Goal: Obtain resource: Obtain resource

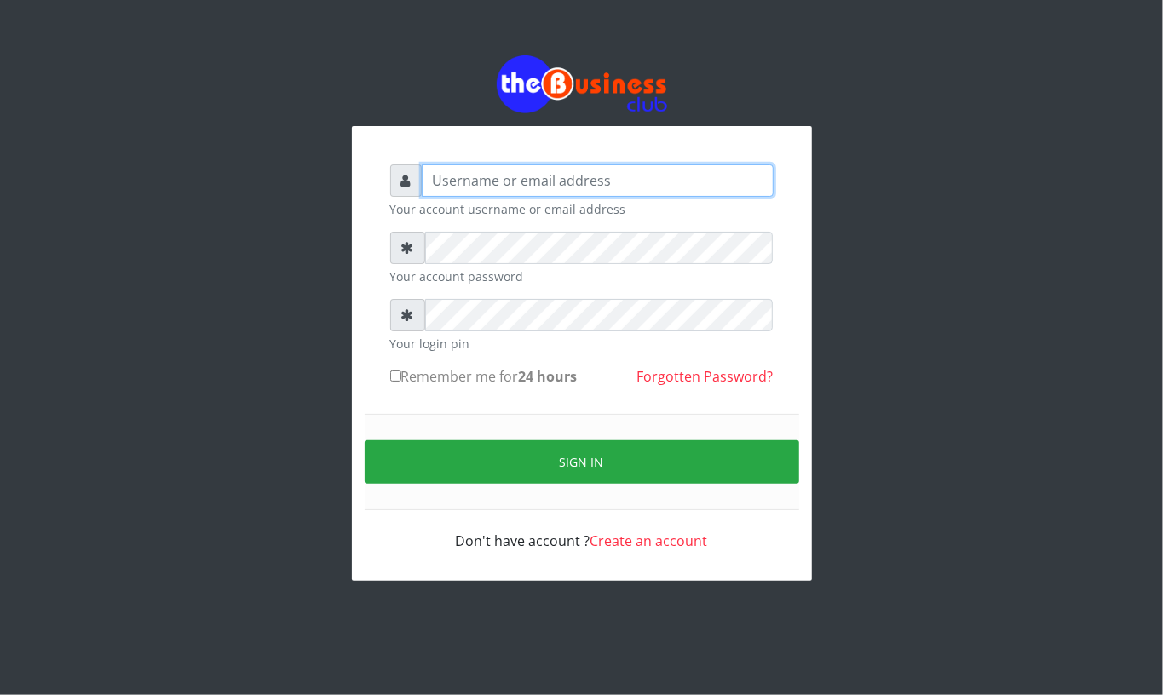
type input "Mavincio"
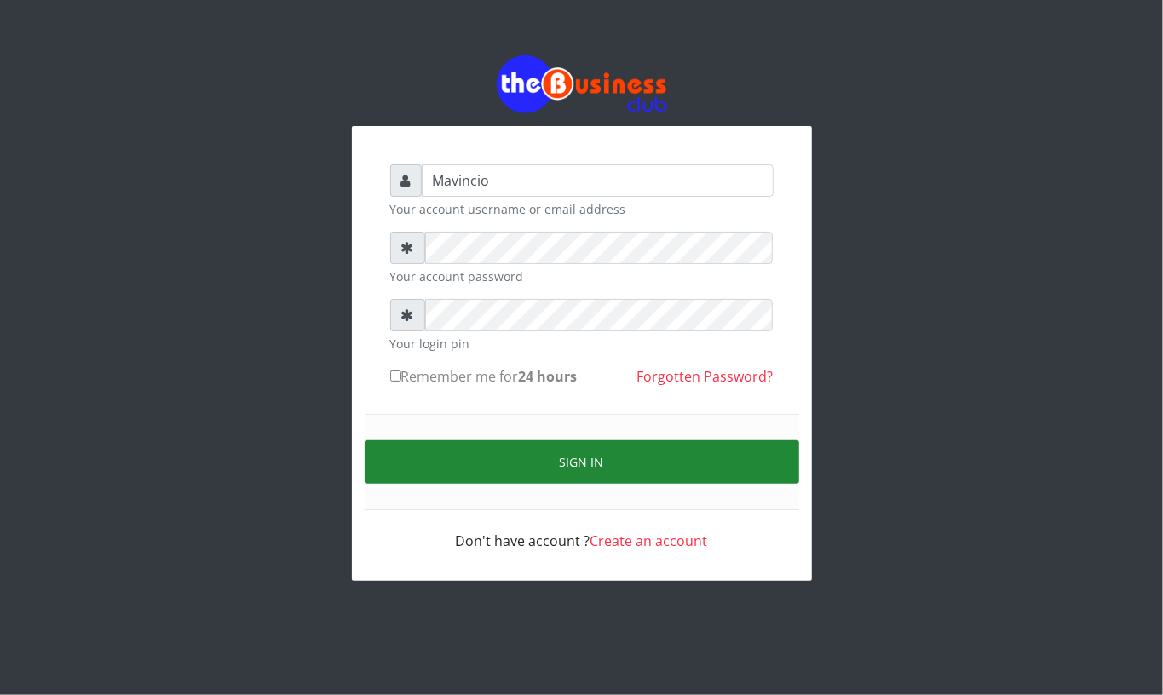
click at [569, 457] on button "Sign in" at bounding box center [582, 461] width 434 height 43
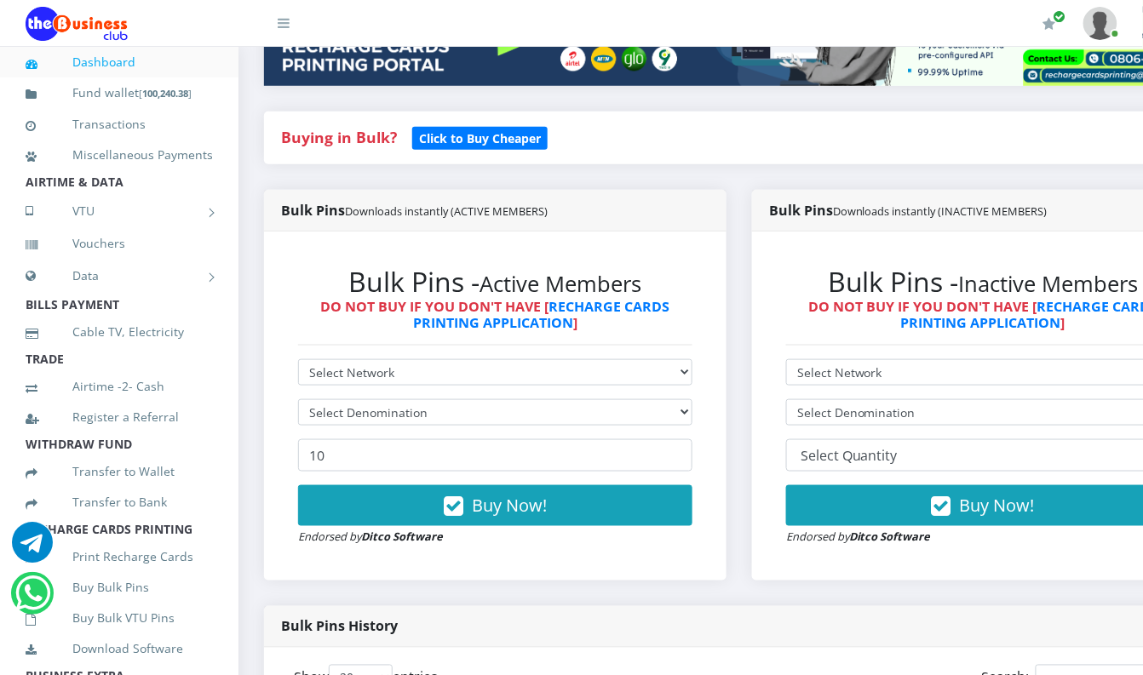
scroll to position [363, 0]
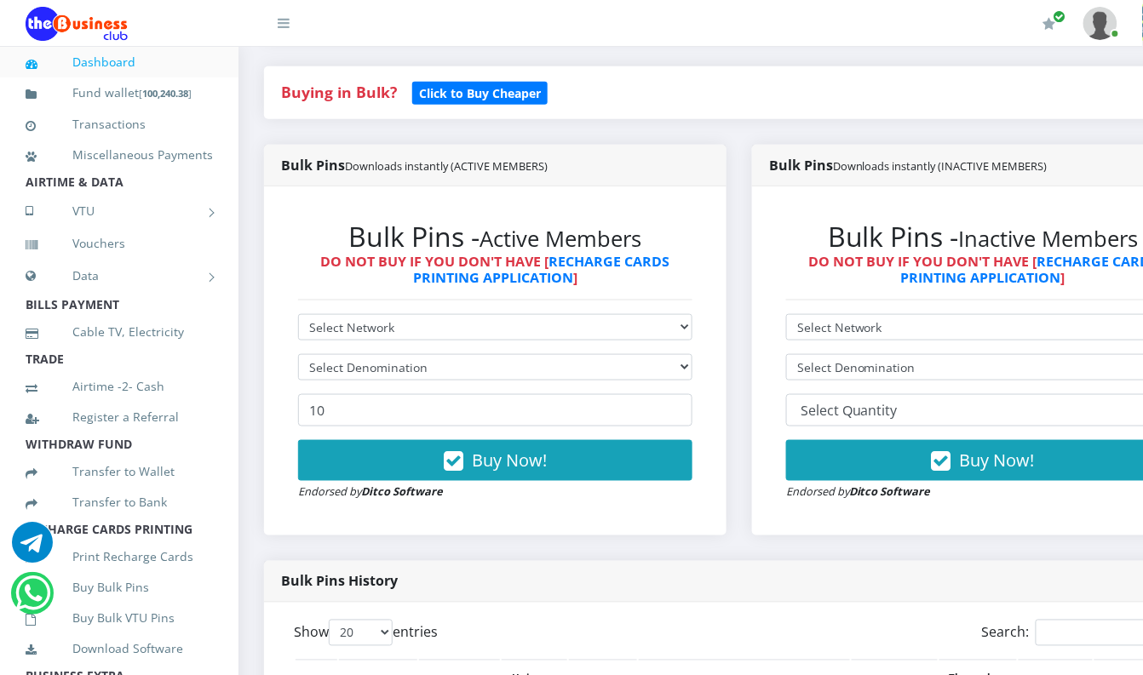
click at [911, 28] on div "My Profile Settings Logout" at bounding box center [721, 24] width 794 height 48
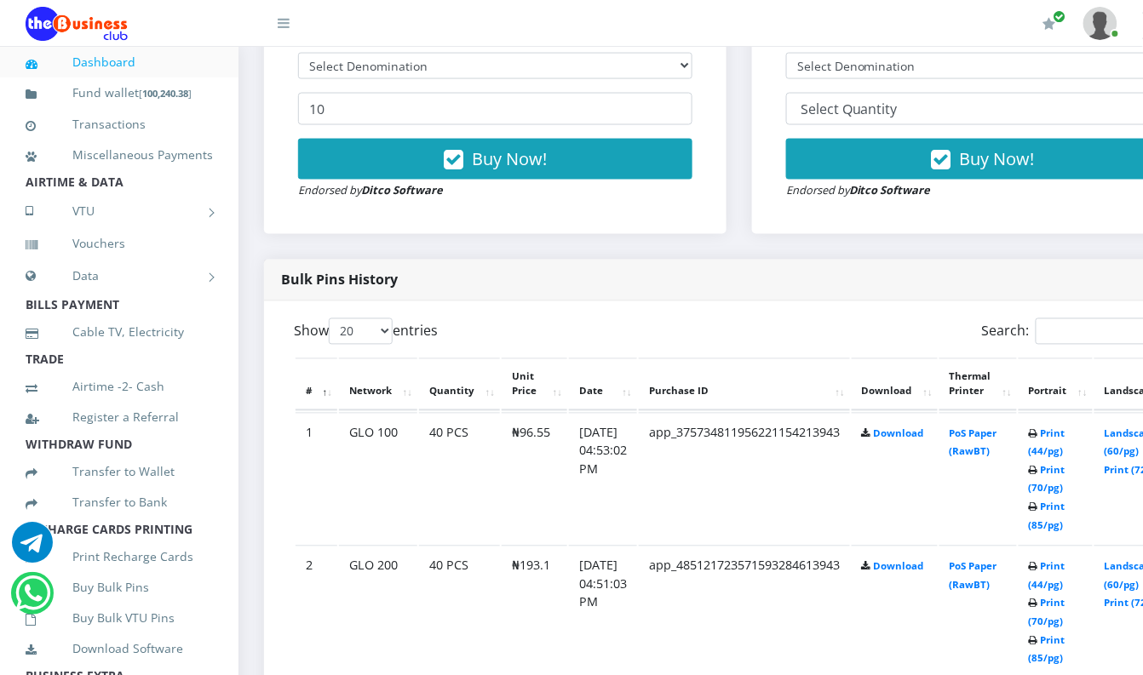
scroll to position [955, 0]
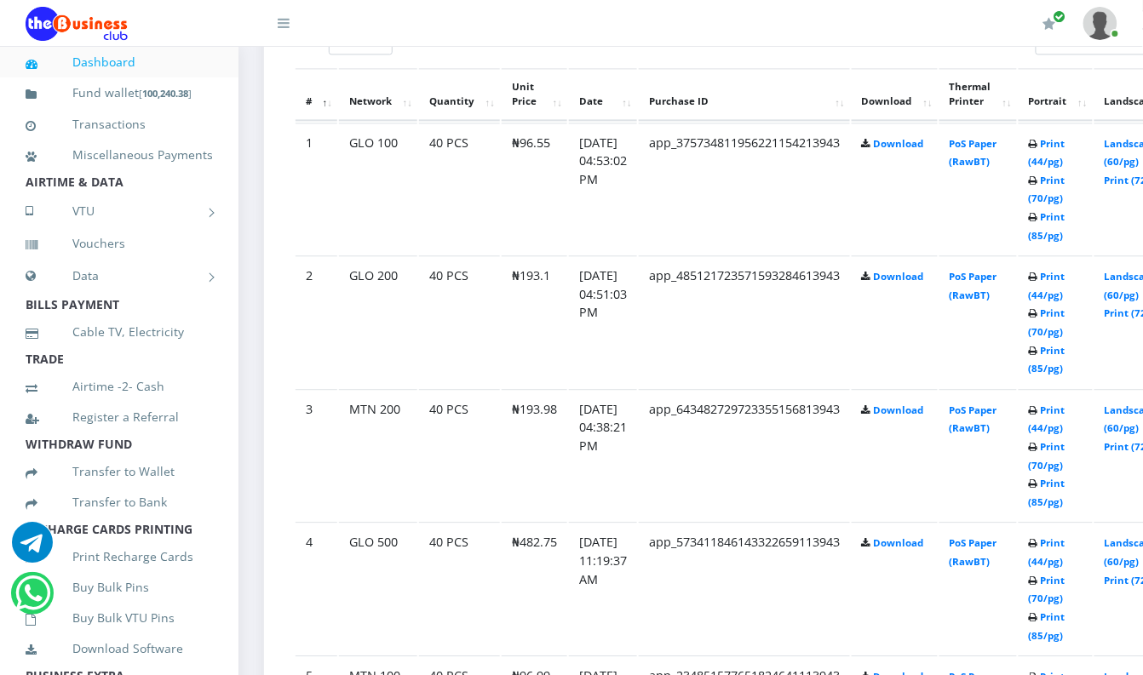
click at [1091, 255] on td "Print (44/pg) Print (70/pg) Print (85/pg)" at bounding box center [1056, 189] width 74 height 132
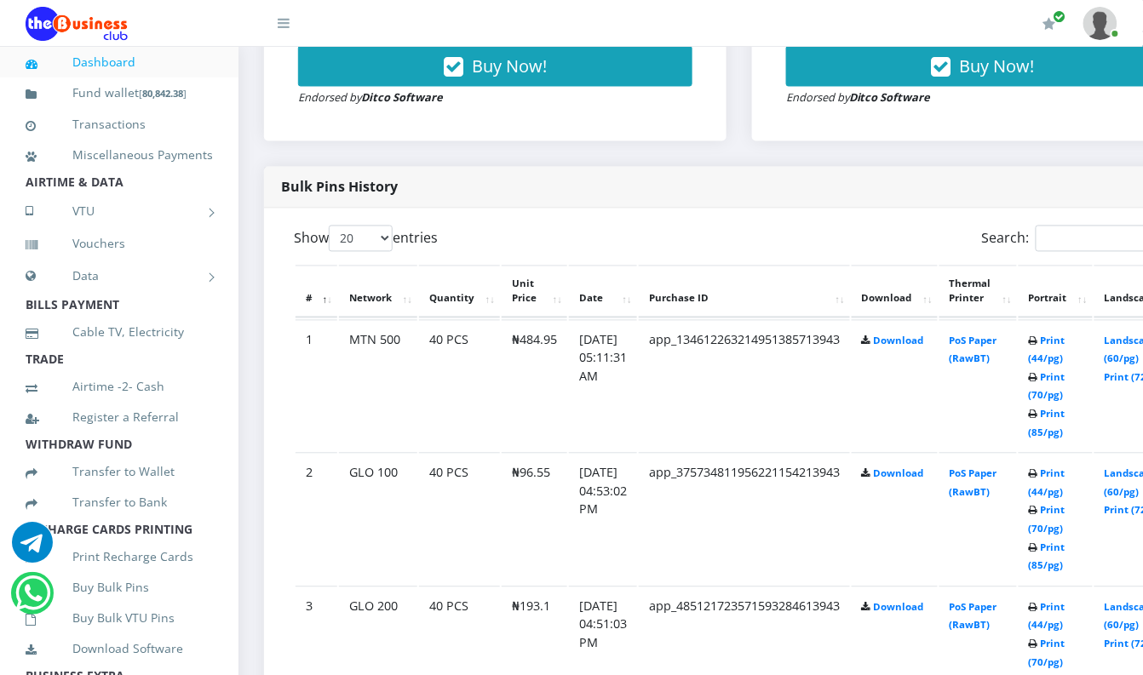
scroll to position [832, 0]
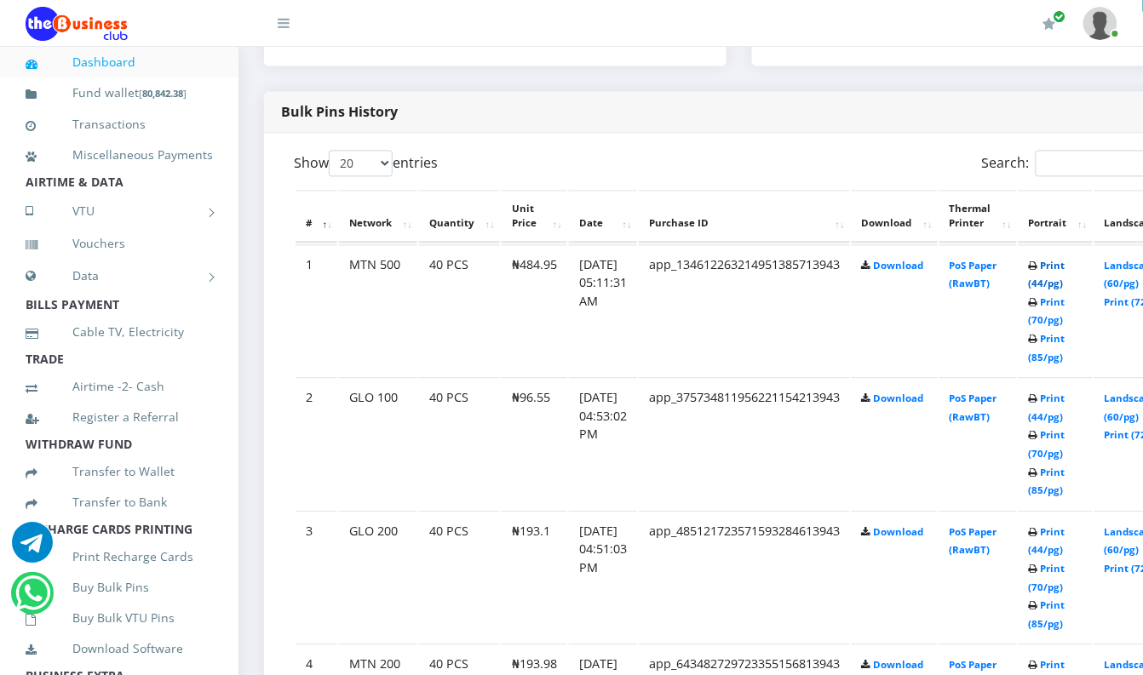
click at [1065, 269] on link "Print (44/pg)" at bounding box center [1047, 276] width 37 height 32
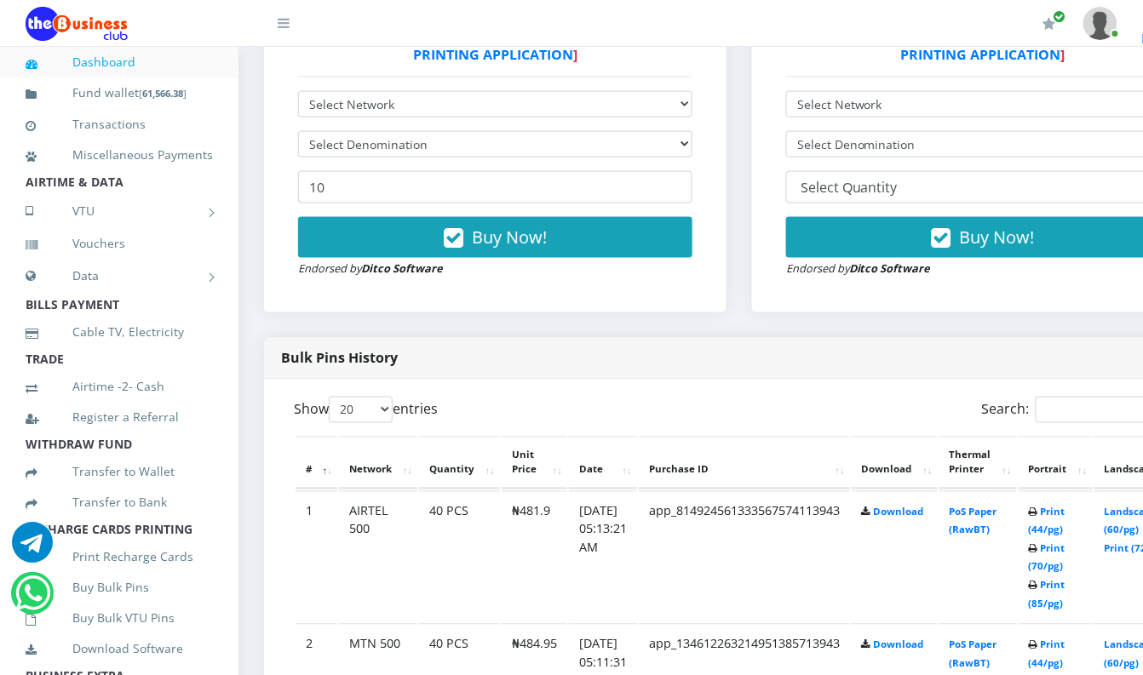
scroll to position [605, 0]
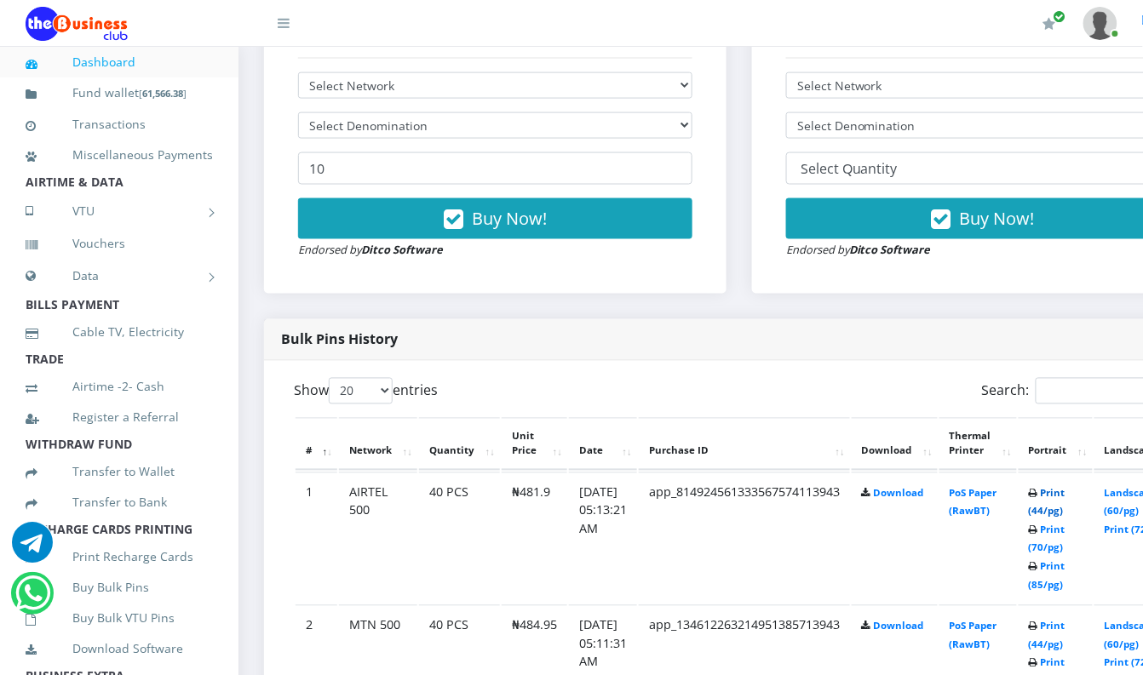
click at [1066, 495] on link "Print (44/pg)" at bounding box center [1047, 503] width 37 height 32
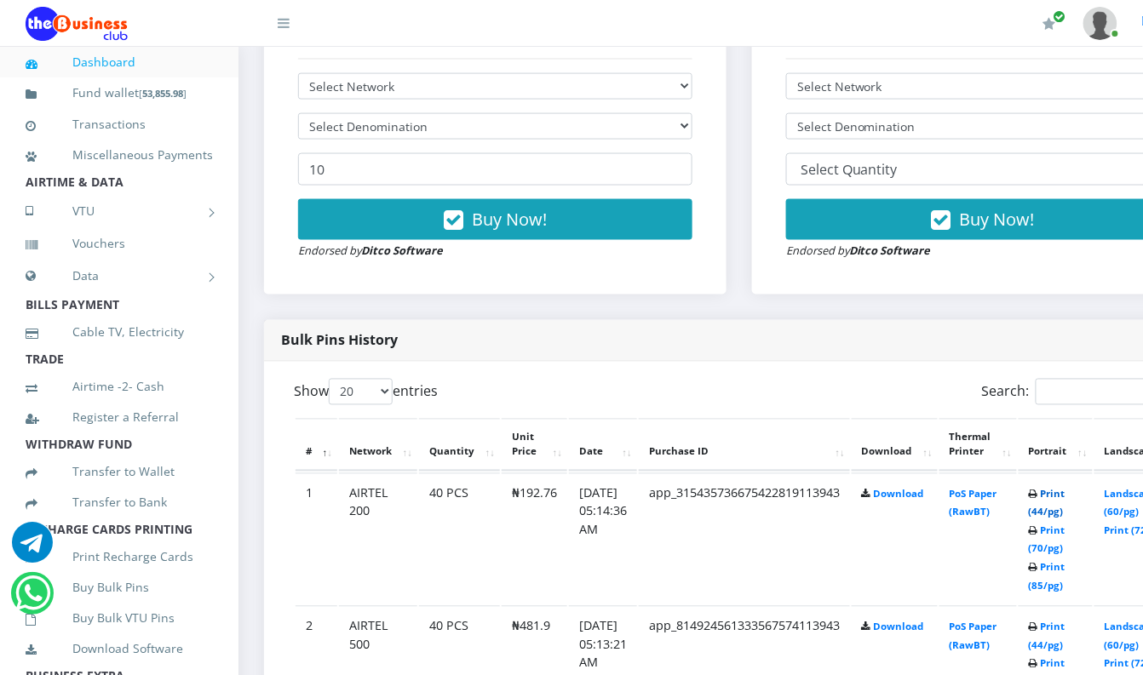
click at [1066, 495] on link "Print (44/pg)" at bounding box center [1047, 504] width 37 height 32
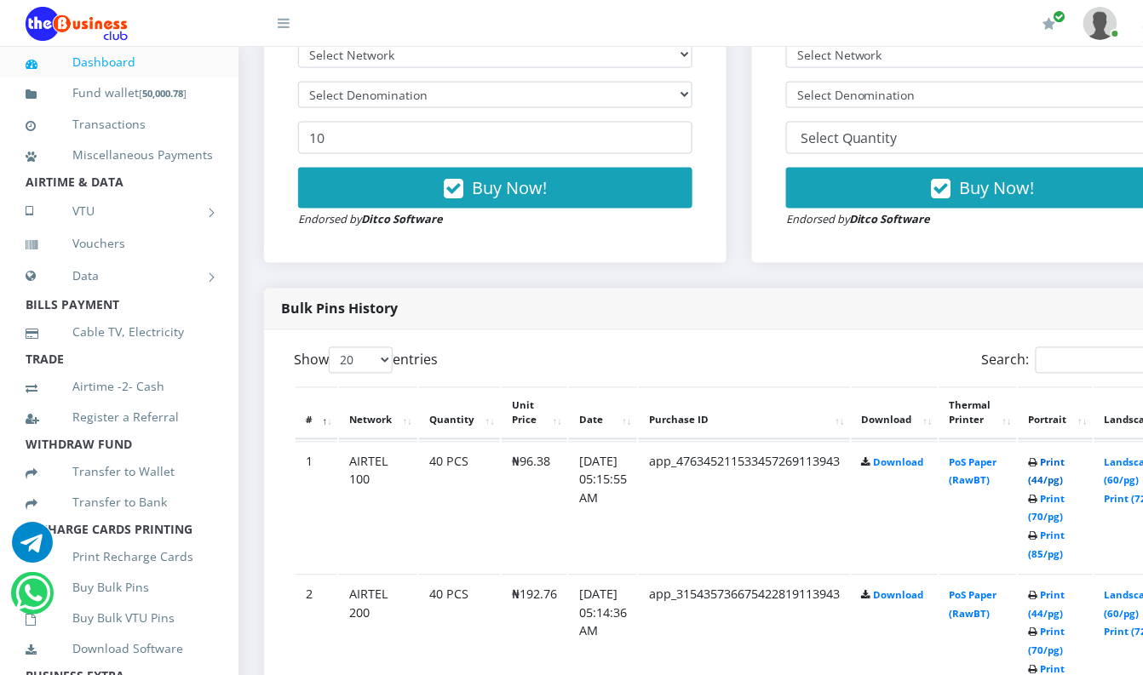
click at [1066, 464] on link "Print (44/pg)" at bounding box center [1047, 473] width 37 height 32
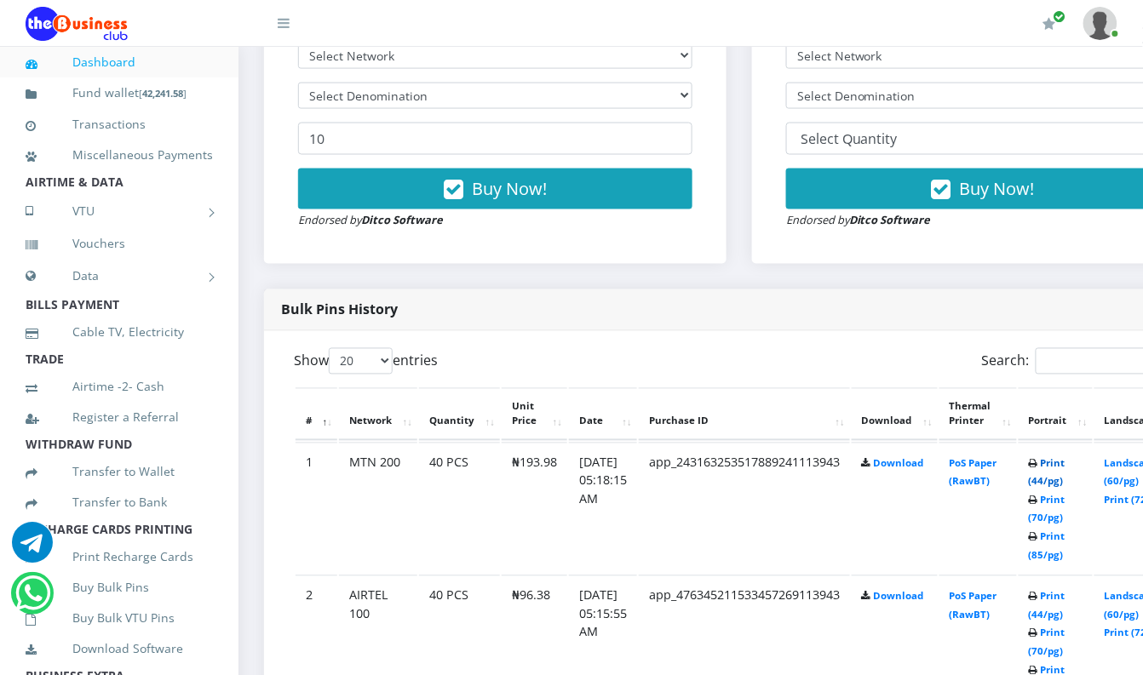
click at [1066, 467] on link "Print (44/pg)" at bounding box center [1047, 473] width 37 height 32
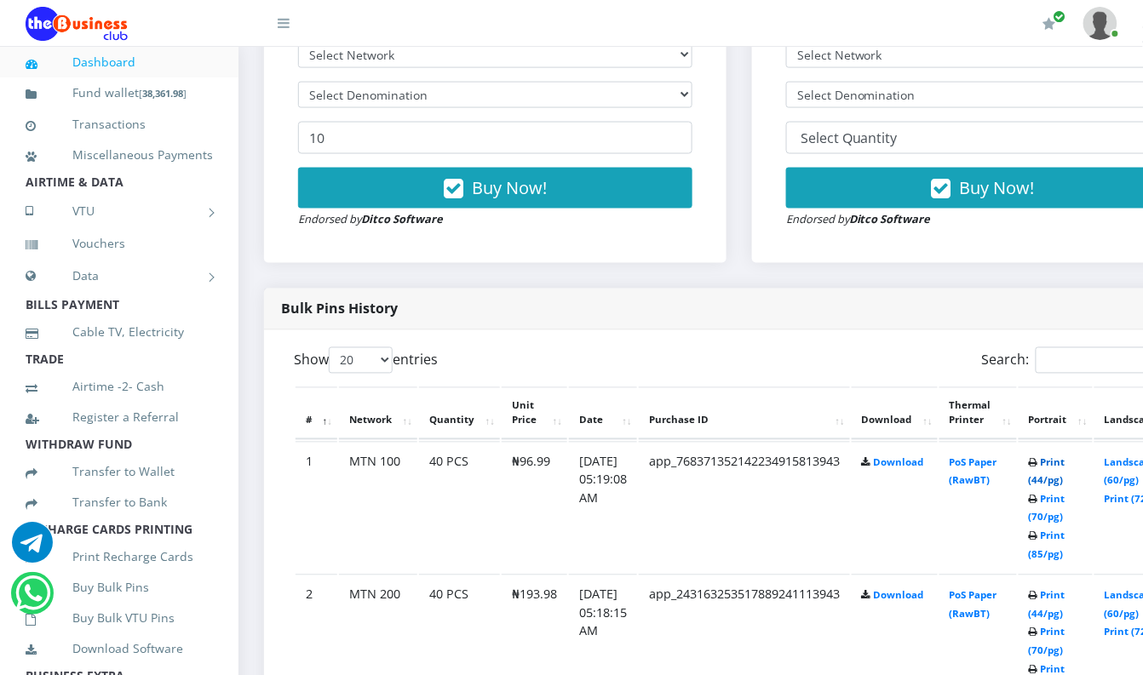
click at [1066, 465] on link "Print (44/pg)" at bounding box center [1047, 473] width 37 height 32
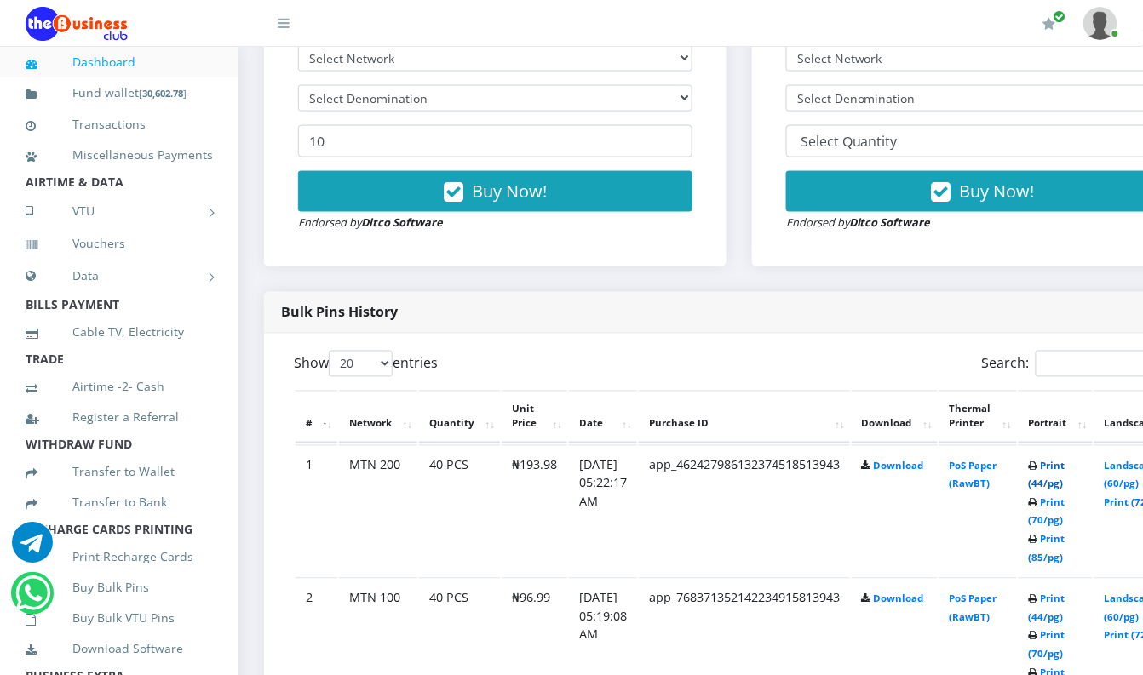
click at [1063, 467] on link "Print (44/pg)" at bounding box center [1047, 476] width 37 height 32
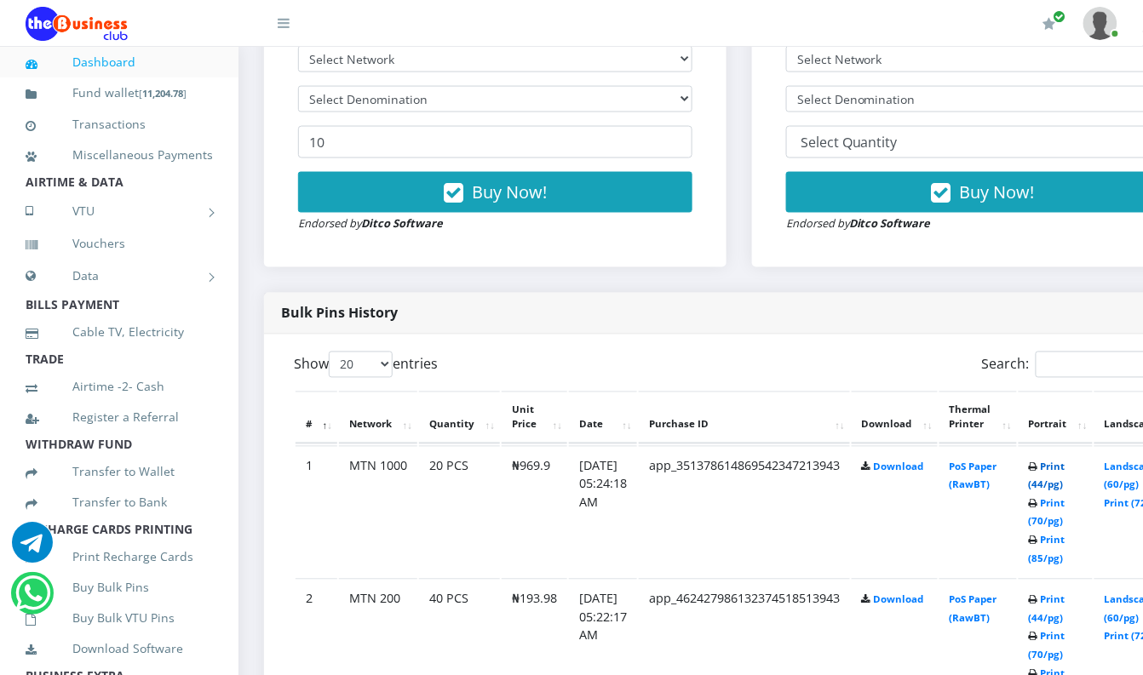
click at [1065, 472] on link "Print (44/pg)" at bounding box center [1047, 477] width 37 height 32
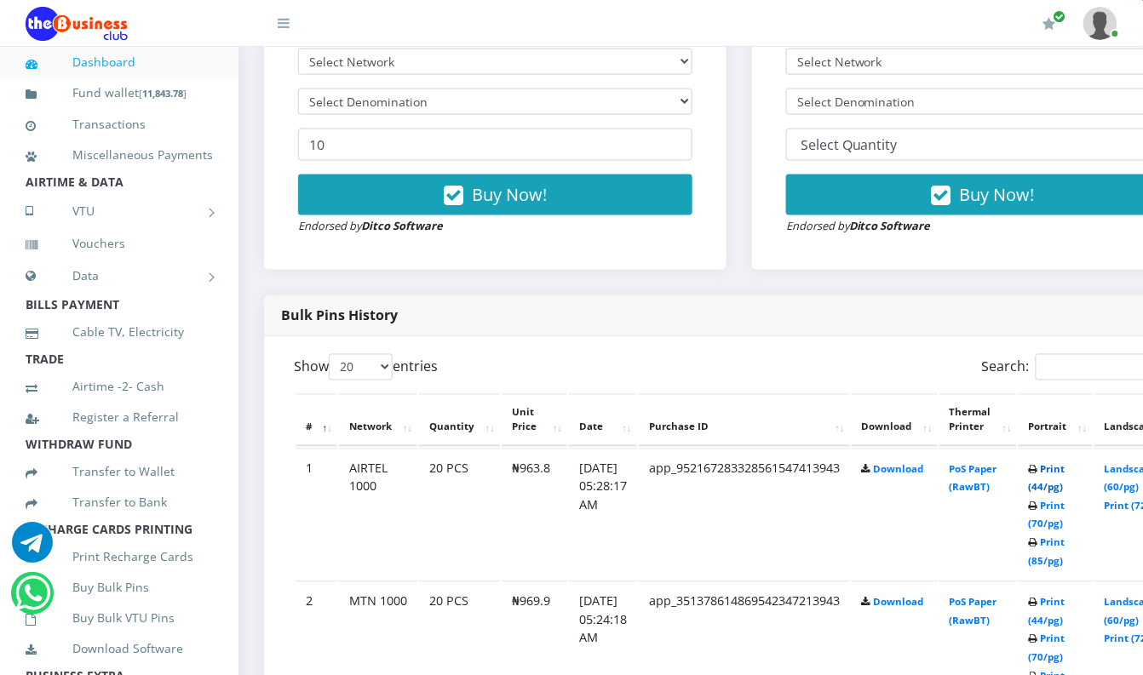
click at [1066, 470] on link "Print (44/pg)" at bounding box center [1047, 479] width 37 height 32
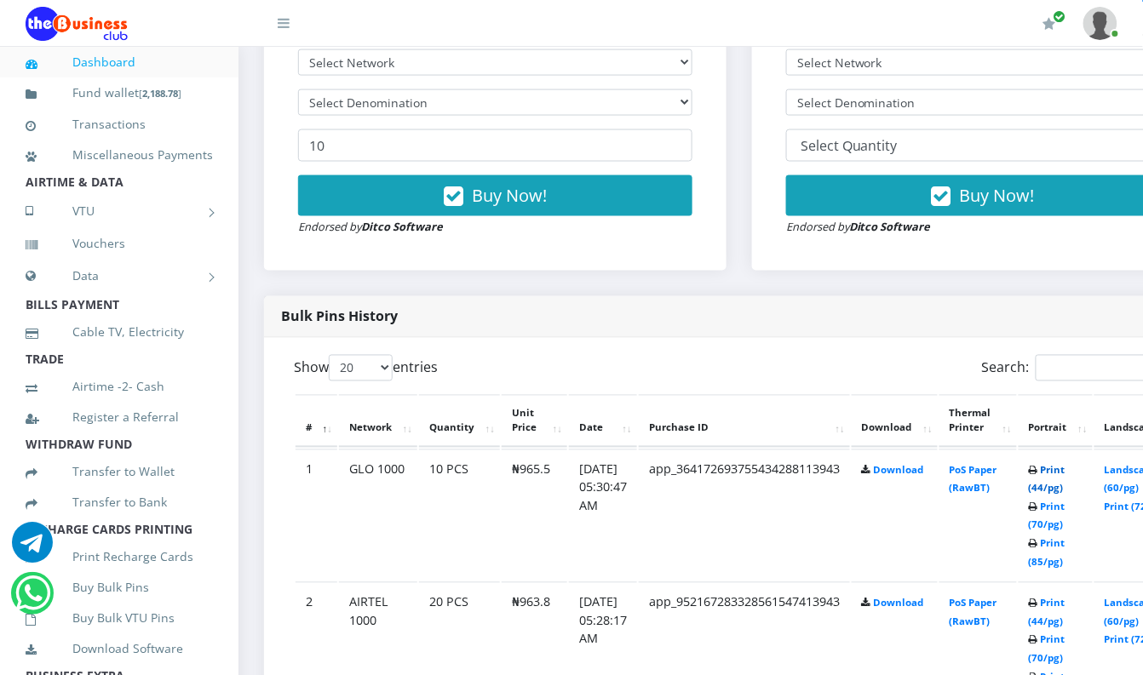
click at [1066, 474] on link "Print (44/pg)" at bounding box center [1047, 480] width 37 height 32
